Goal: Transaction & Acquisition: Purchase product/service

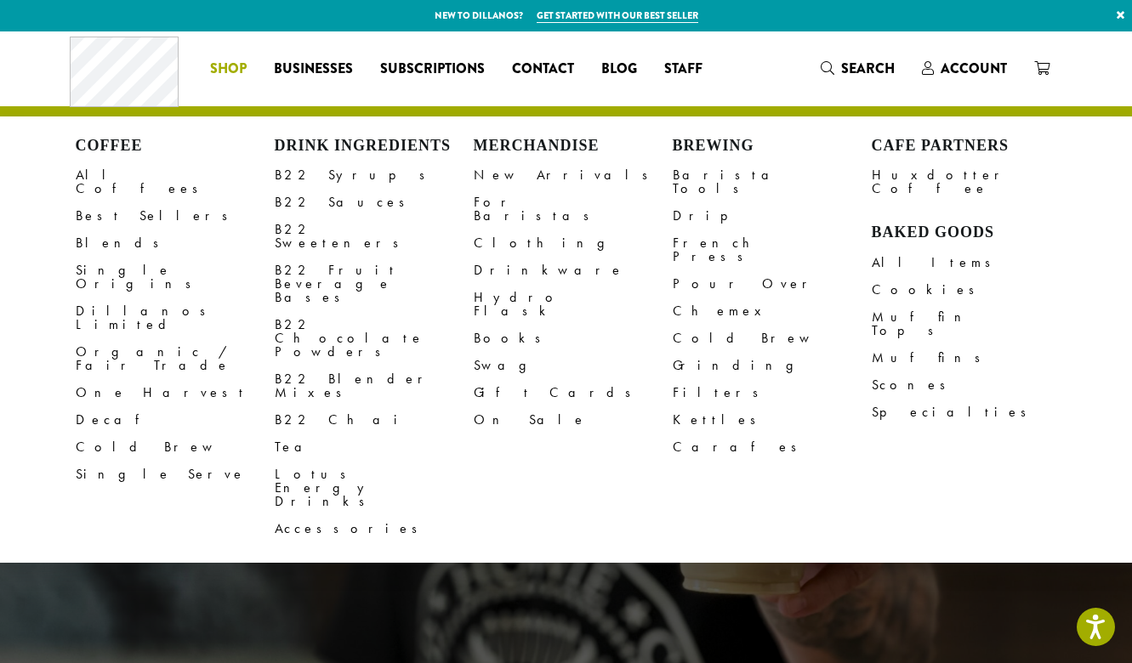
click at [230, 65] on span "Shop" at bounding box center [228, 69] width 37 height 21
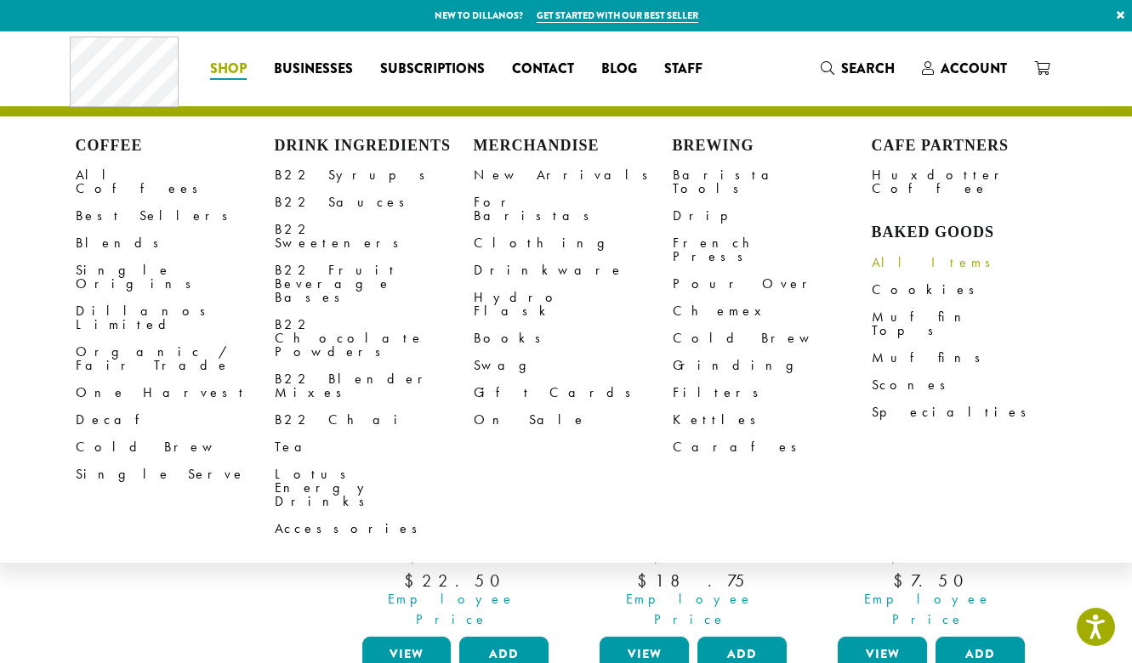
click at [900, 251] on link "All Items" at bounding box center [970, 262] width 199 height 27
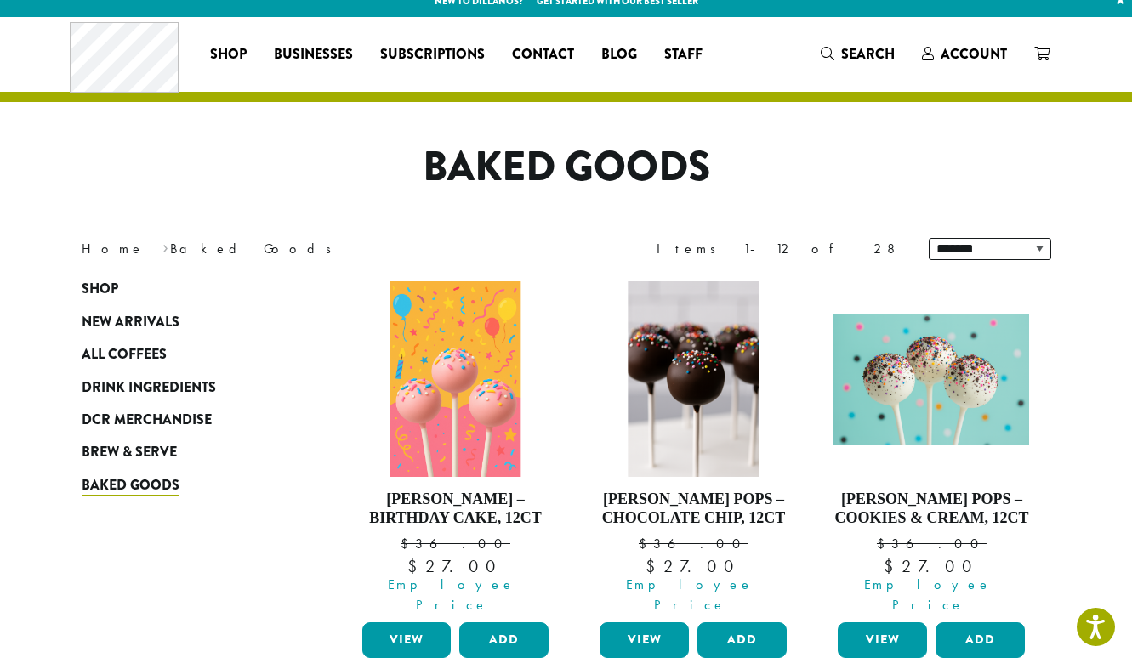
scroll to position [16, 0]
